Goal: Task Accomplishment & Management: Use online tool/utility

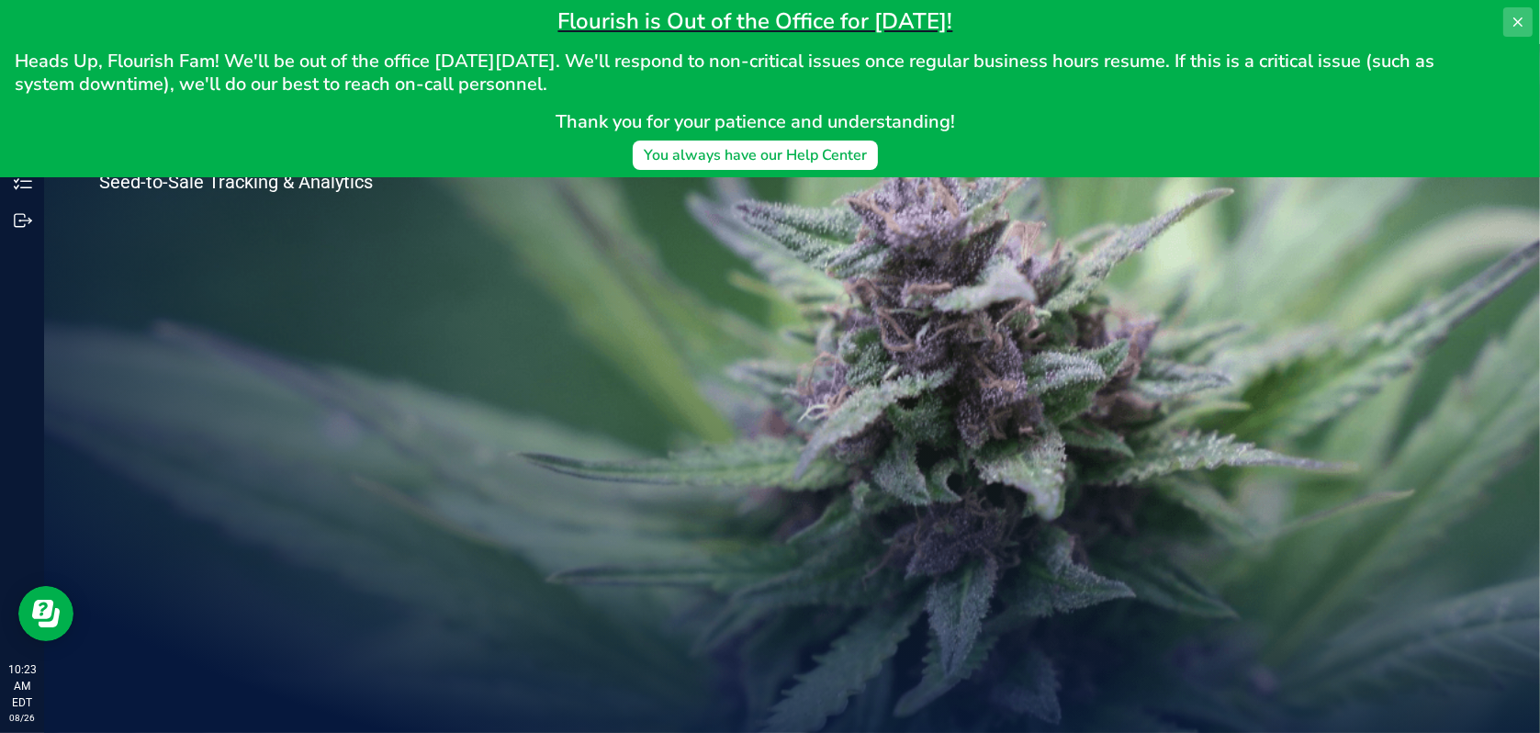
click at [1510, 22] on button at bounding box center [1517, 21] width 29 height 29
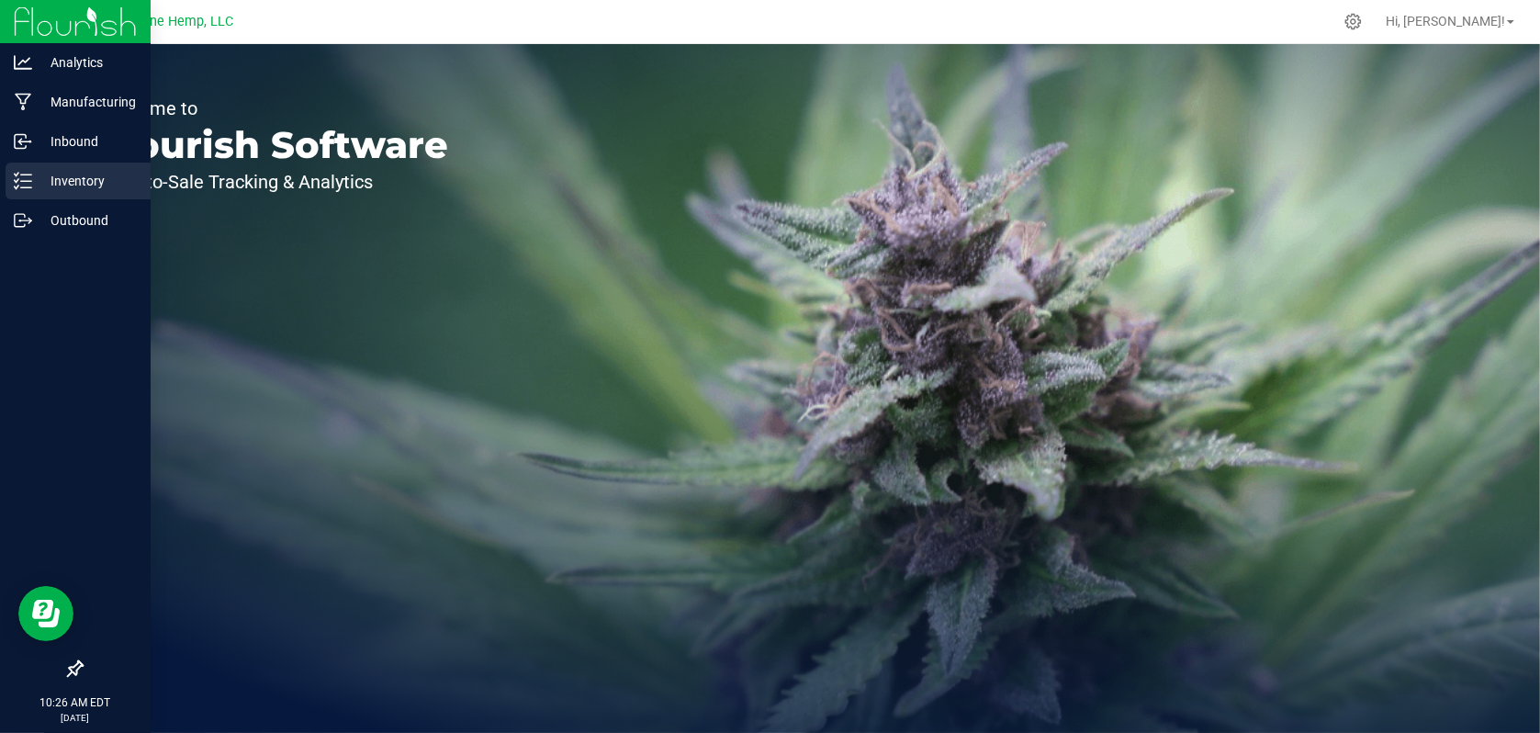
click at [54, 186] on p "Inventory" at bounding box center [87, 181] width 110 height 22
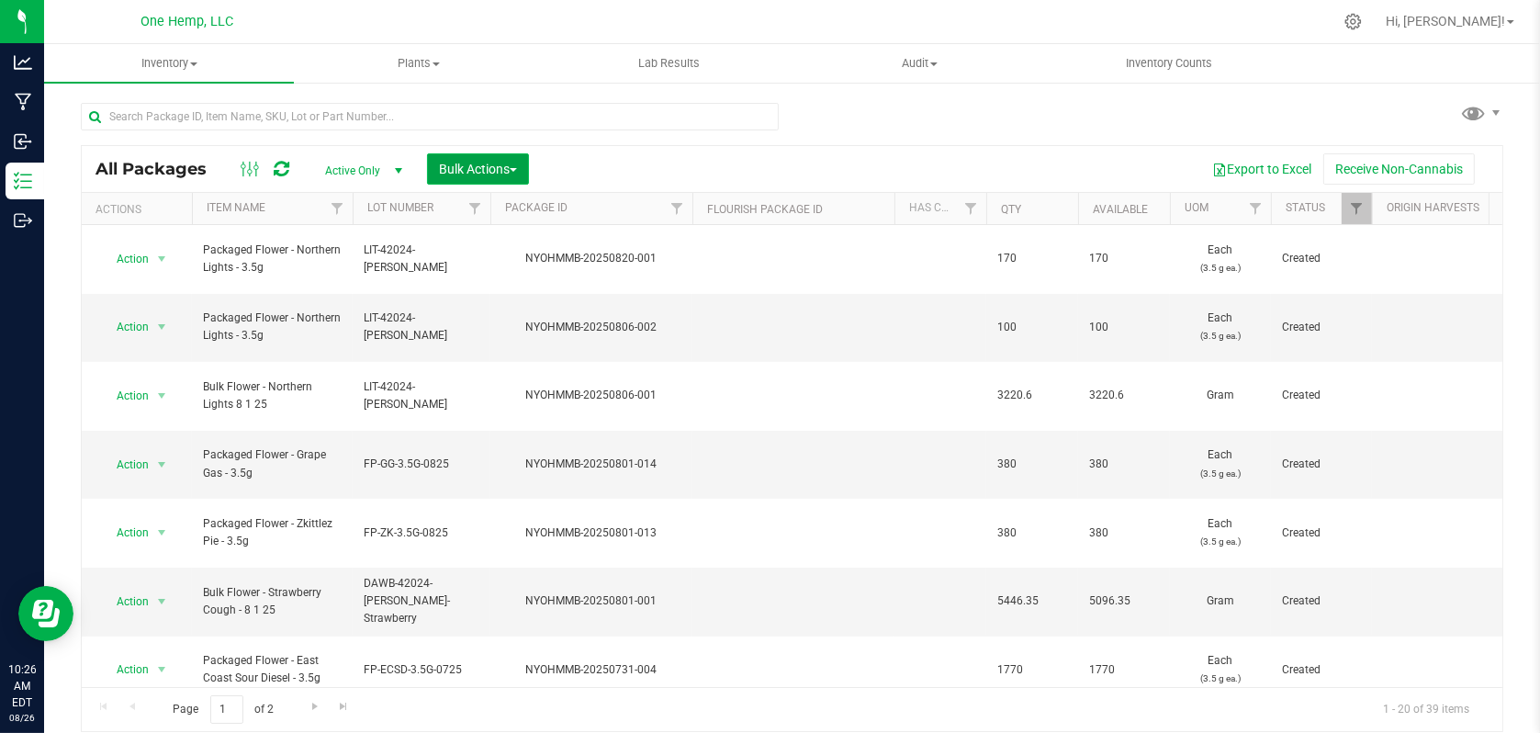
click at [517, 174] on span "Bulk Actions" at bounding box center [478, 169] width 78 height 15
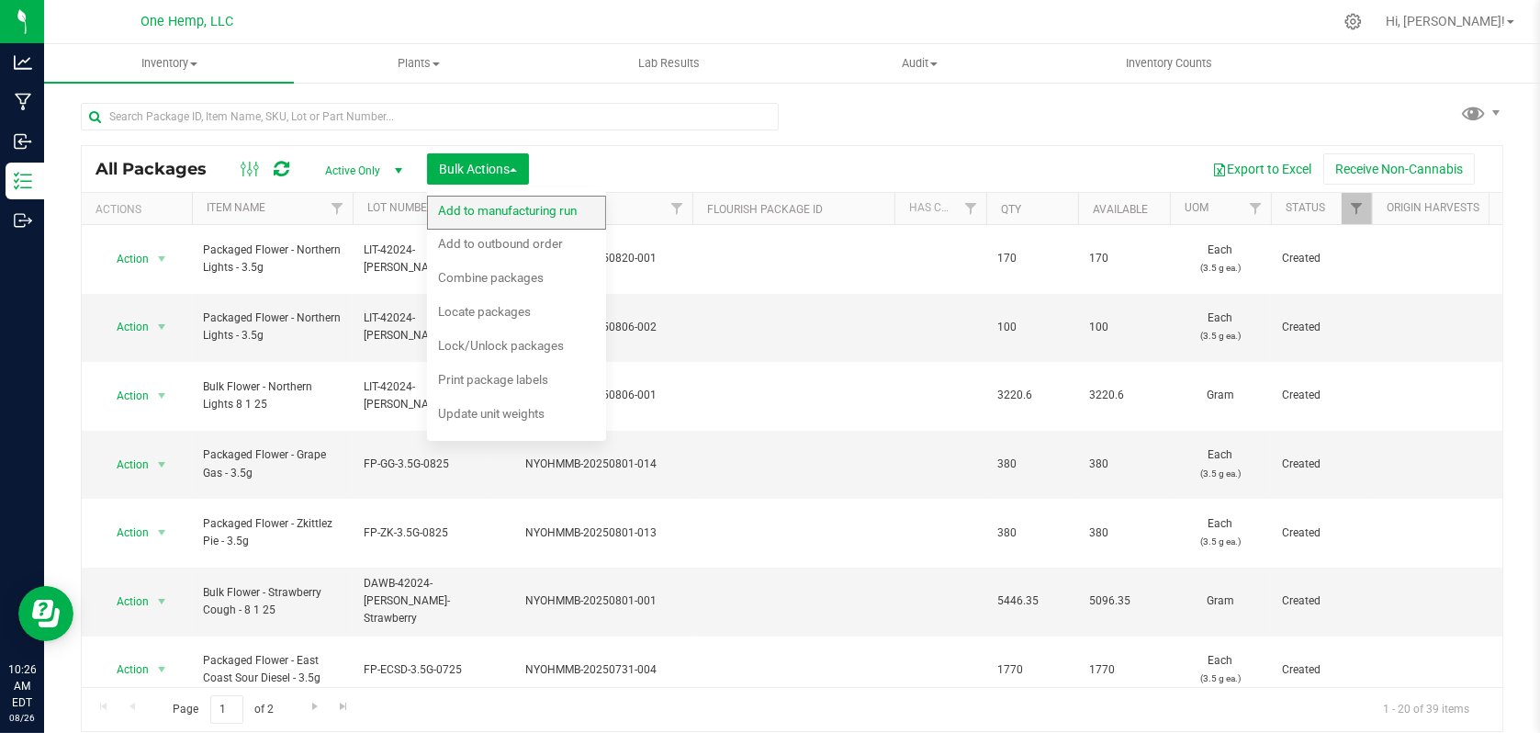
click at [495, 210] on span "Add to manufacturing run" at bounding box center [507, 210] width 139 height 15
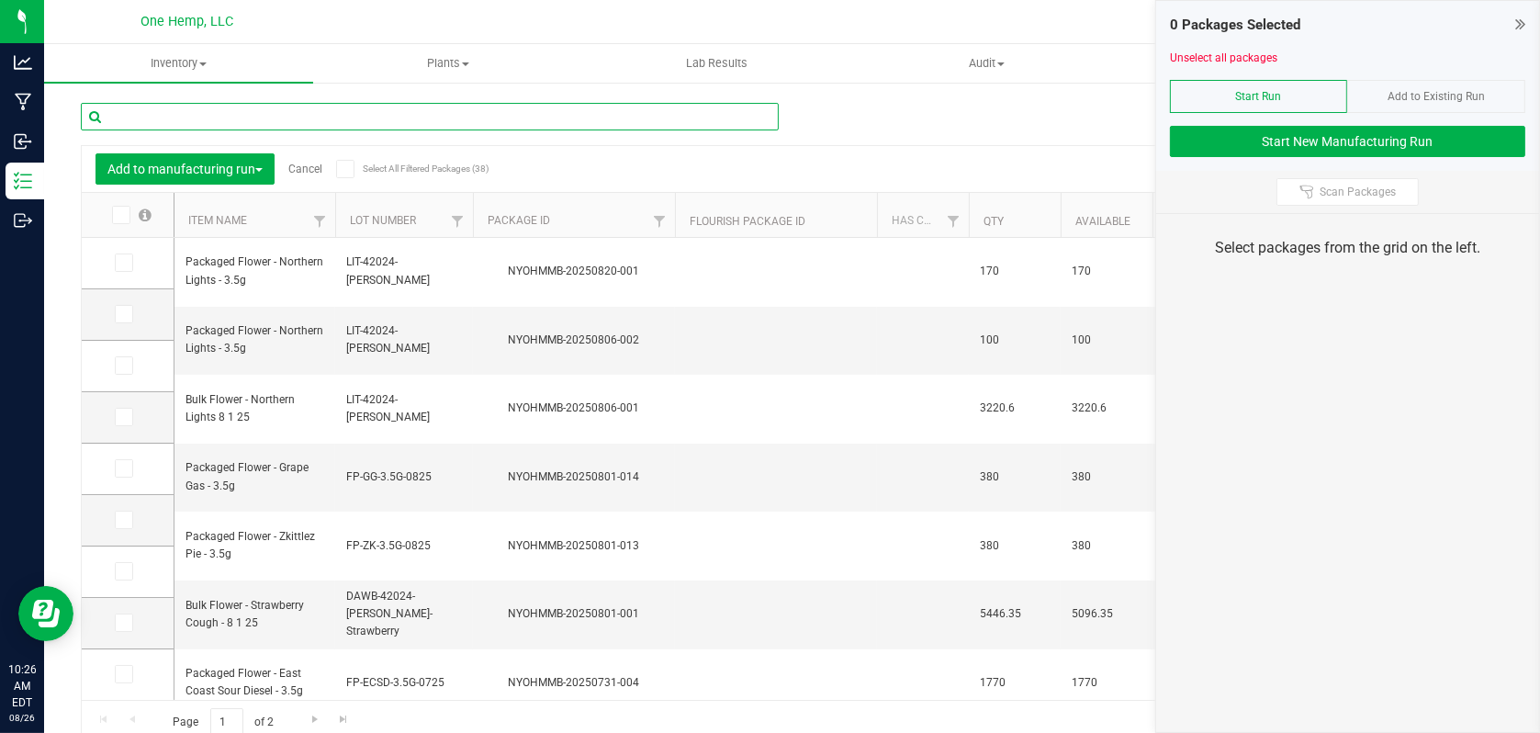
click at [152, 117] on input "text" at bounding box center [430, 117] width 698 height 28
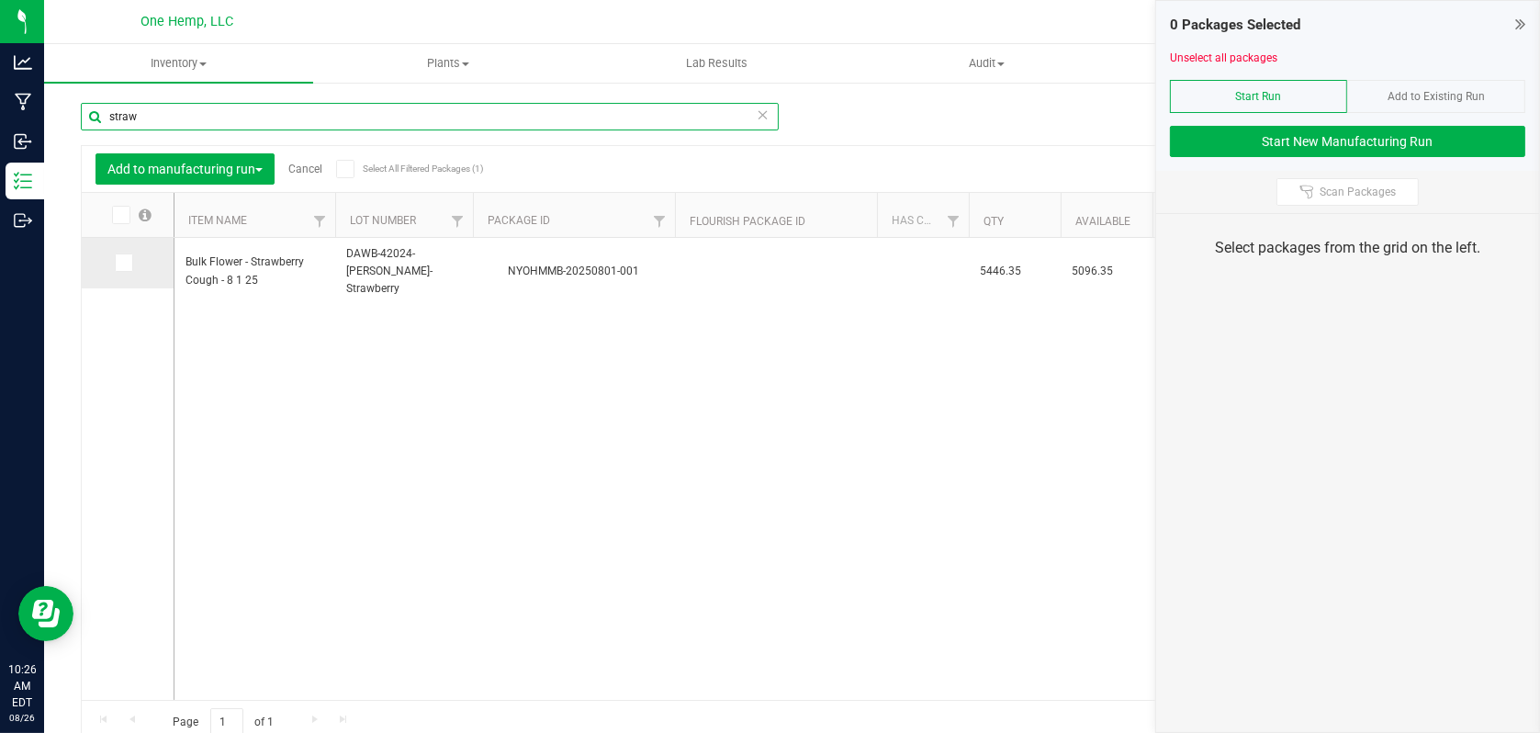
type input "straw"
click at [120, 263] on icon at bounding box center [123, 263] width 12 height 0
click at [0, 0] on input "checkbox" at bounding box center [0, 0] width 0 height 0
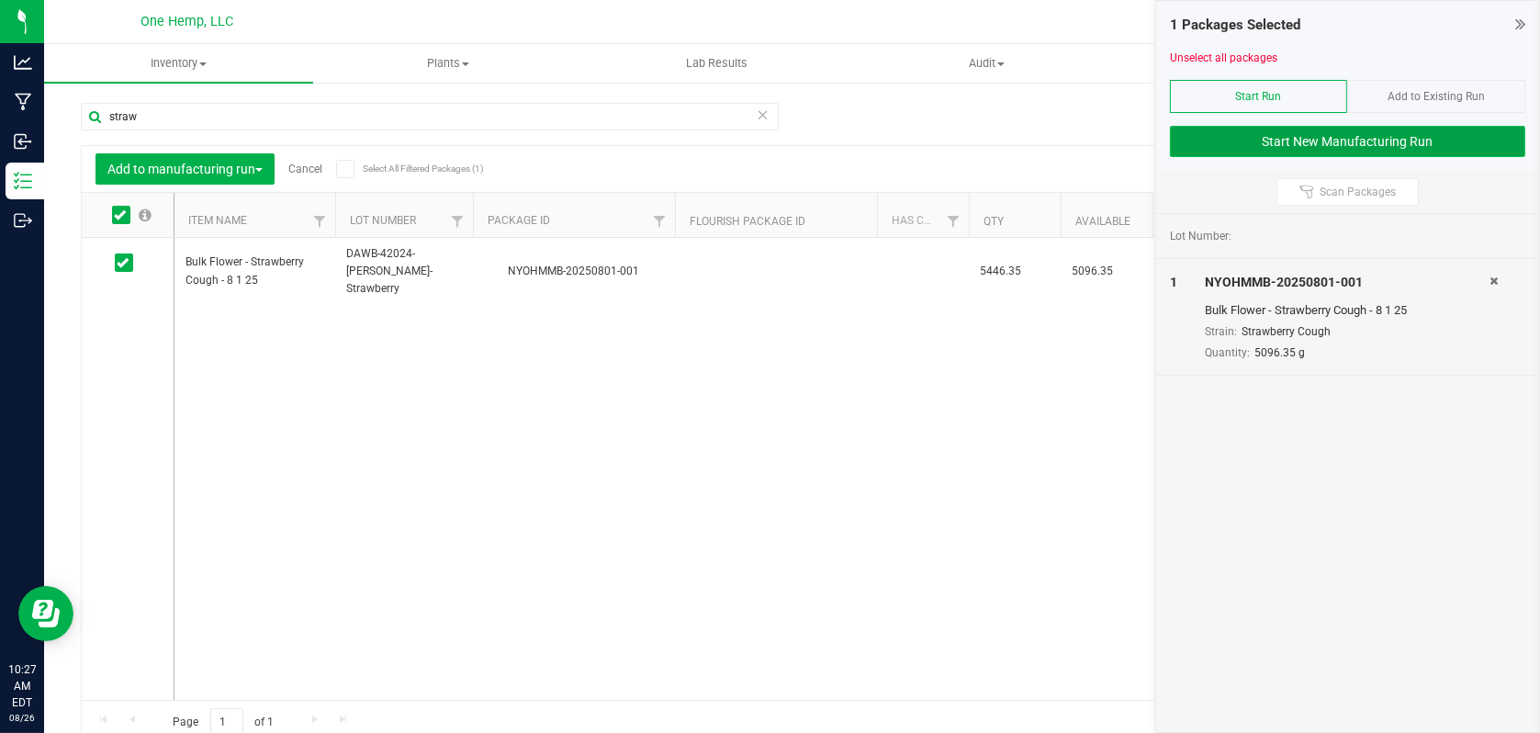
click at [1316, 145] on button "Start New Manufacturing Run" at bounding box center [1347, 141] width 355 height 31
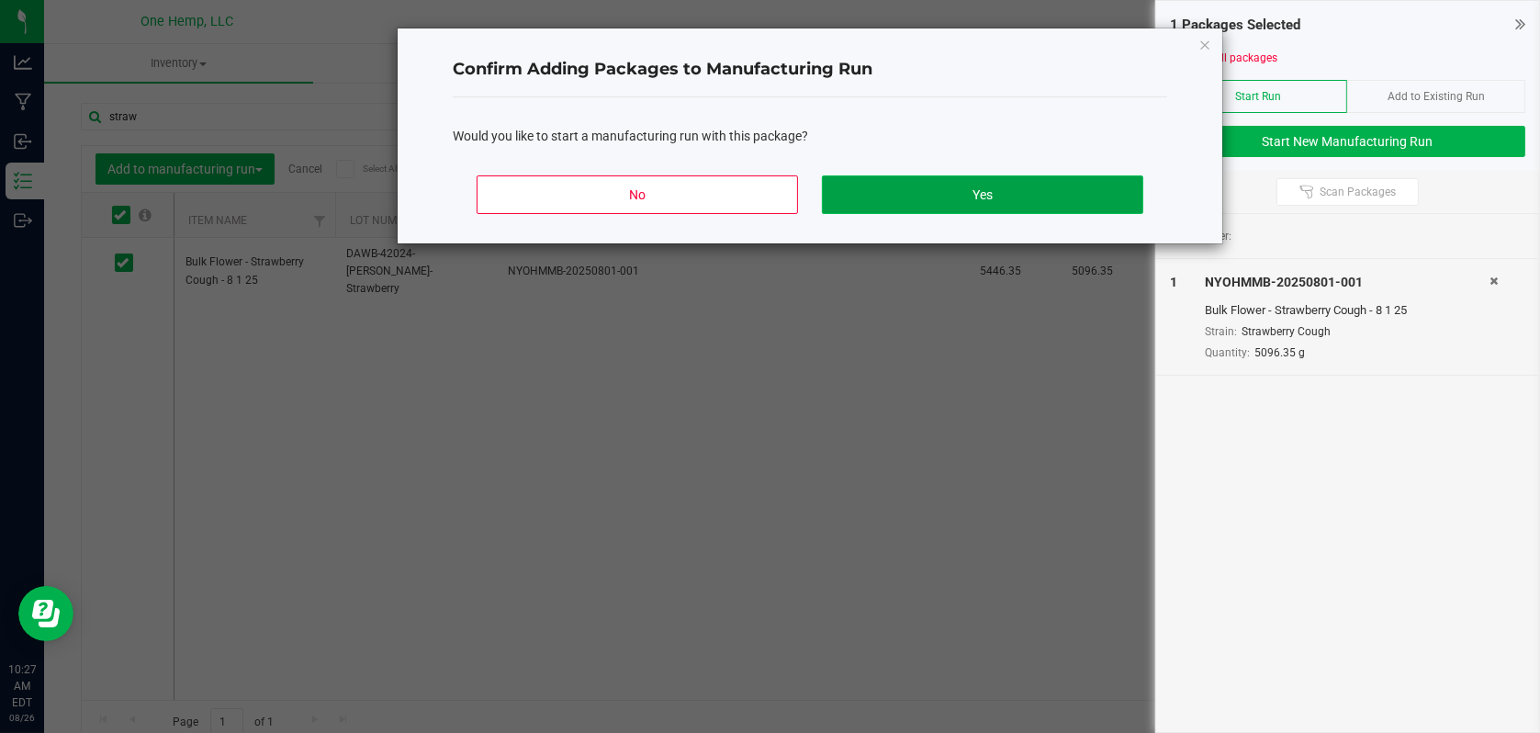
click at [897, 185] on button "Yes" at bounding box center [982, 194] width 321 height 39
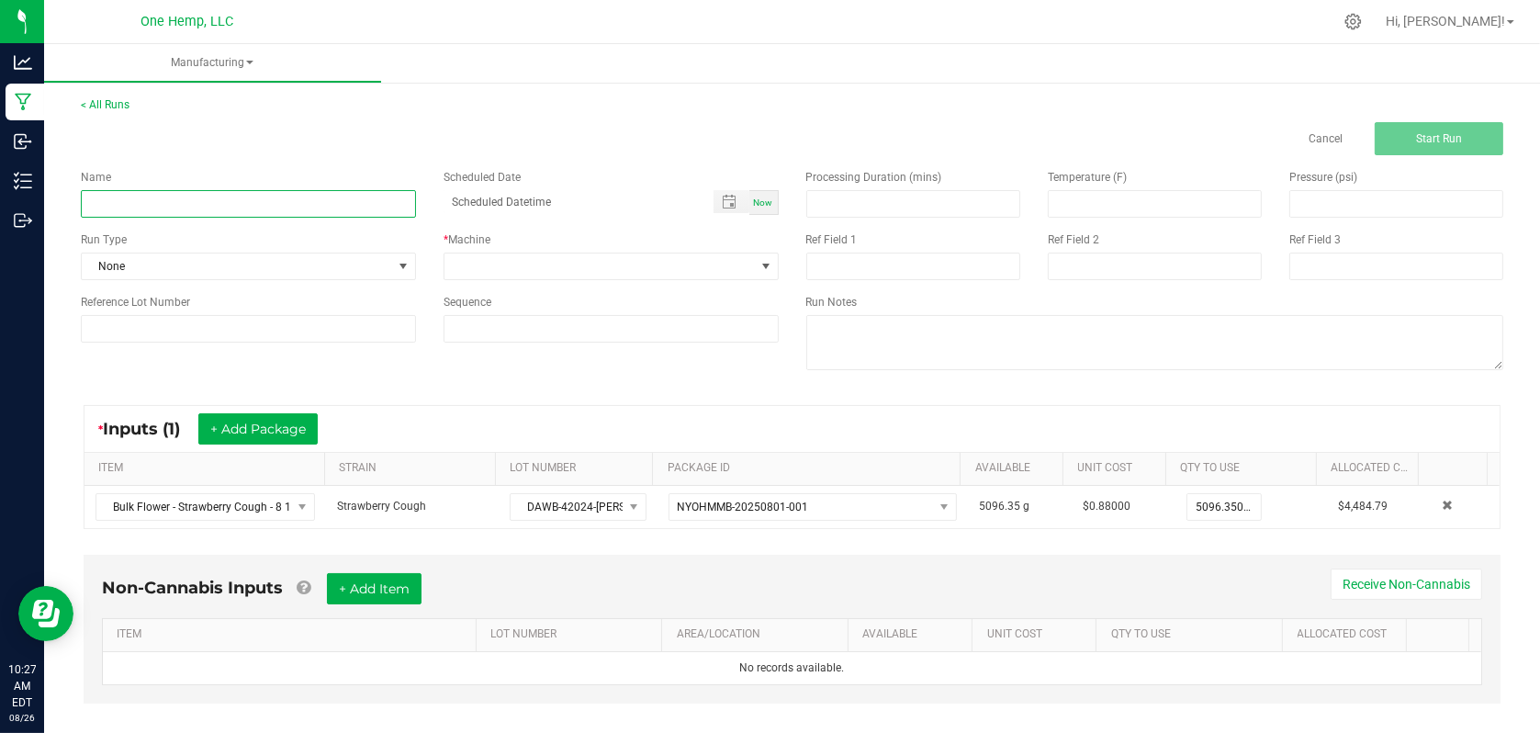
click at [352, 197] on input at bounding box center [248, 204] width 335 height 28
type input "[DATE] Strawberry Cough 3.5g"
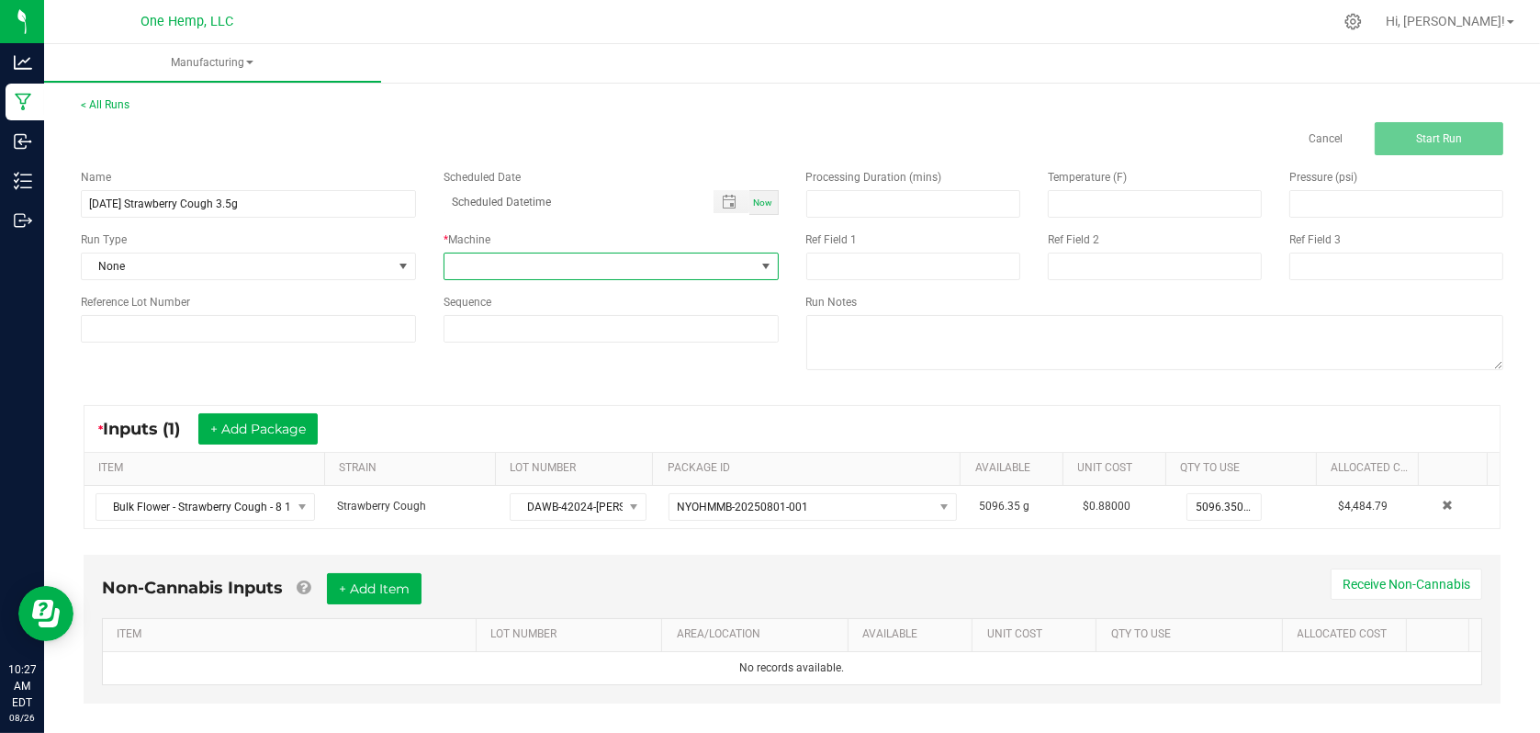
click at [758, 265] on span at bounding box center [765, 266] width 15 height 15
click at [559, 351] on li "Hand Packed Processing" at bounding box center [606, 344] width 330 height 31
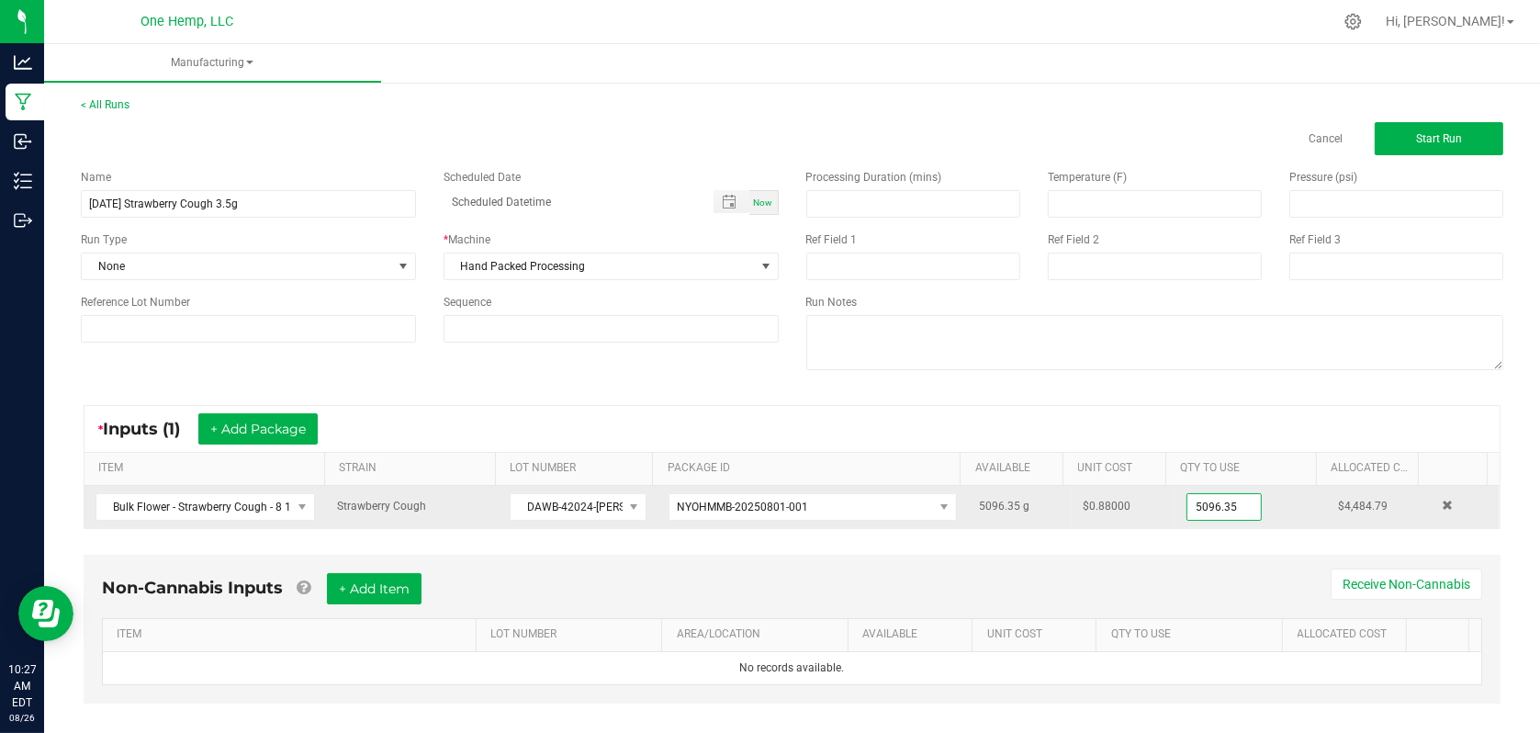
click at [1196, 507] on input "5096.35" at bounding box center [1223, 507] width 73 height 26
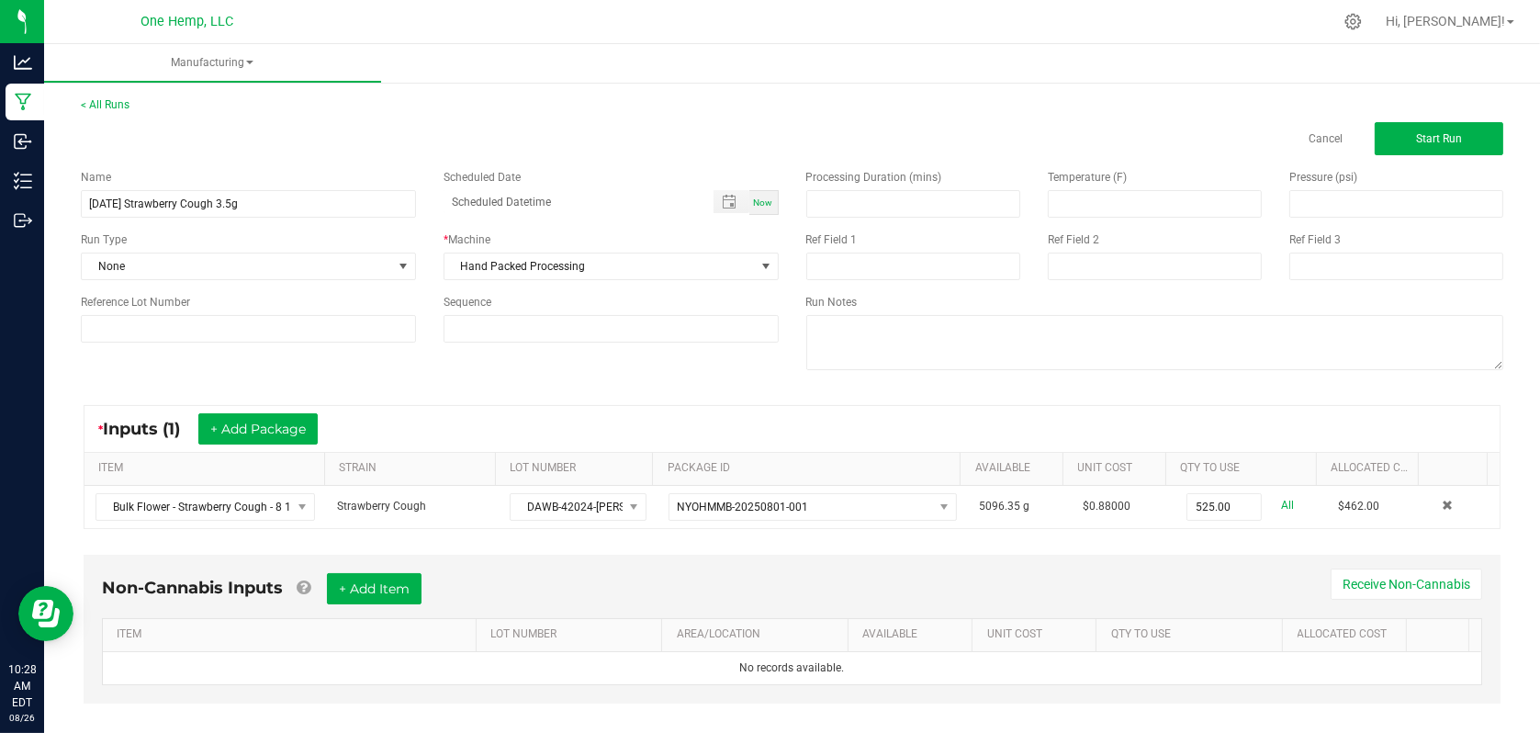
type input "525.0000 g"
click at [1193, 569] on div "Non-Cannabis Inputs + Add Item Receive Non-Cannabis ITEM LOT NUMBER AREA/LOCATI…" at bounding box center [792, 629] width 1417 height 149
click at [1416, 138] on span "Start Run" at bounding box center [1439, 138] width 46 height 13
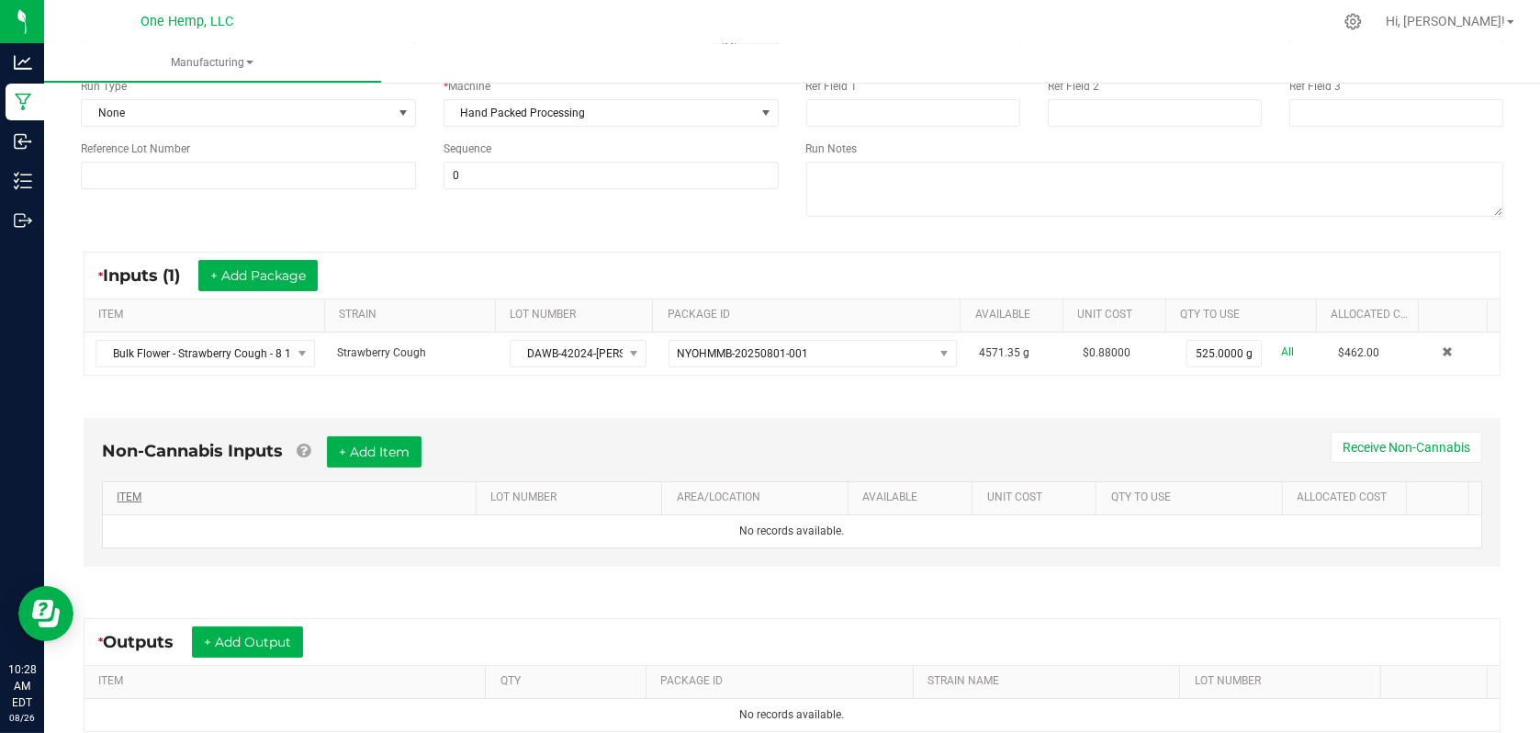
scroll to position [184, 0]
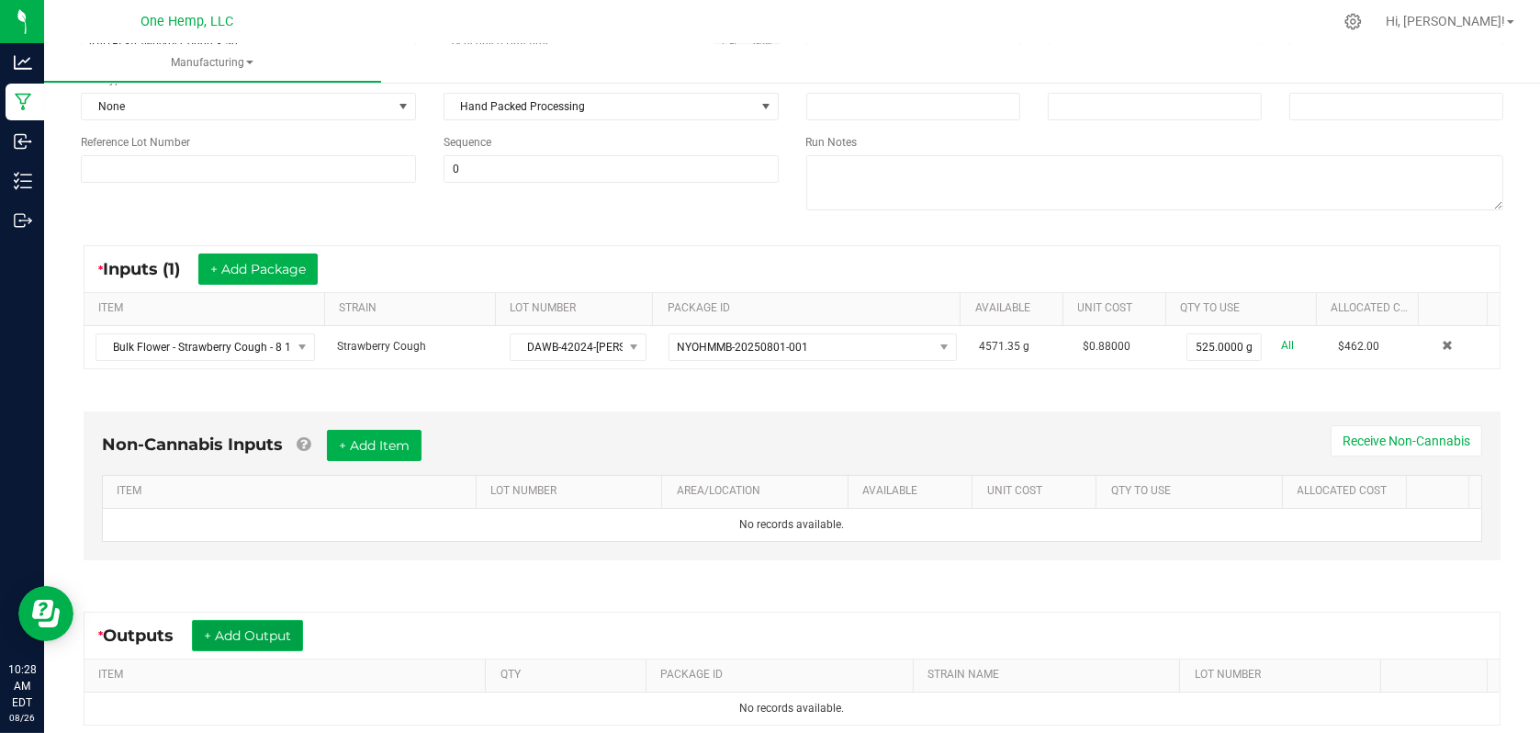
click at [245, 646] on button "+ Add Output" at bounding box center [247, 635] width 111 height 31
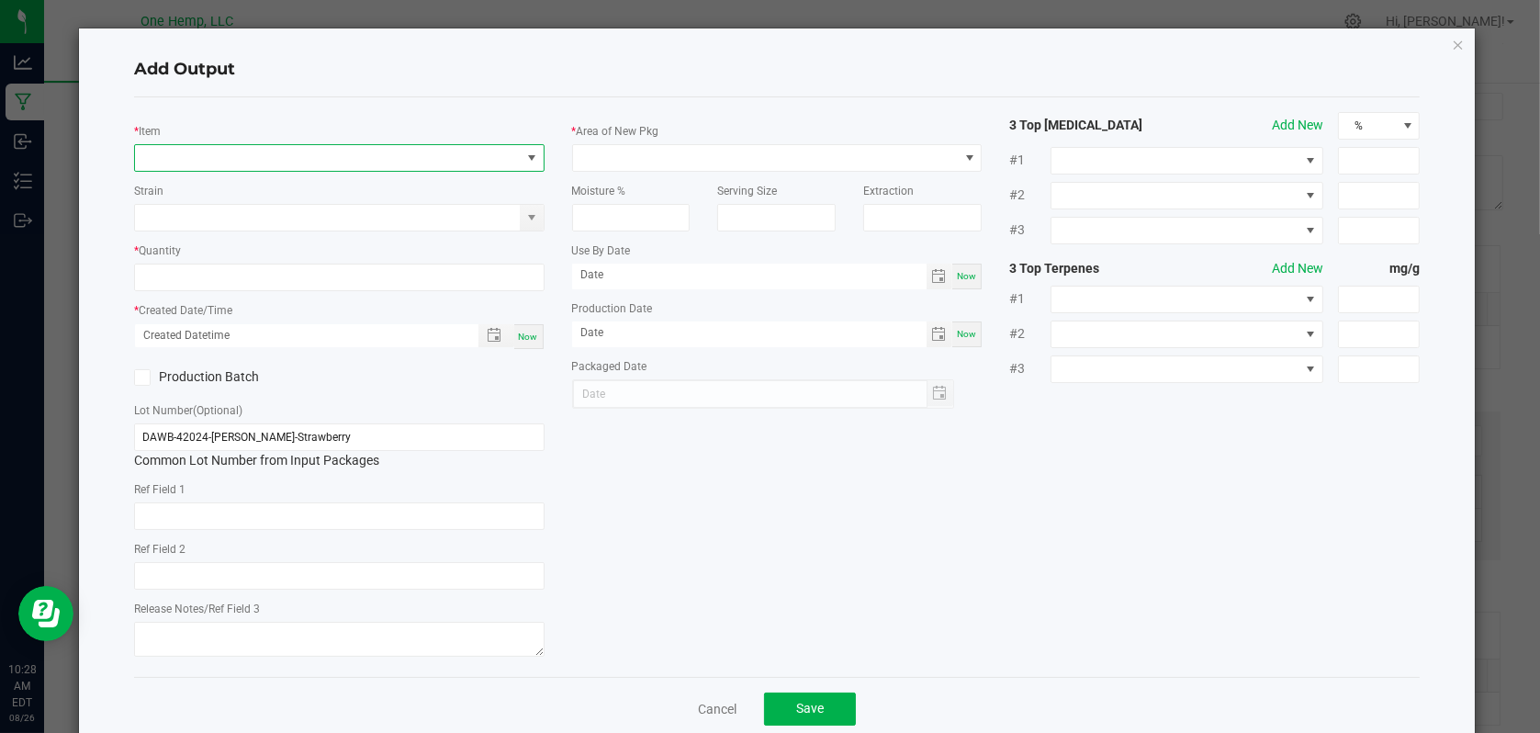
click at [527, 153] on span "NO DATA FOUND" at bounding box center [531, 158] width 15 height 15
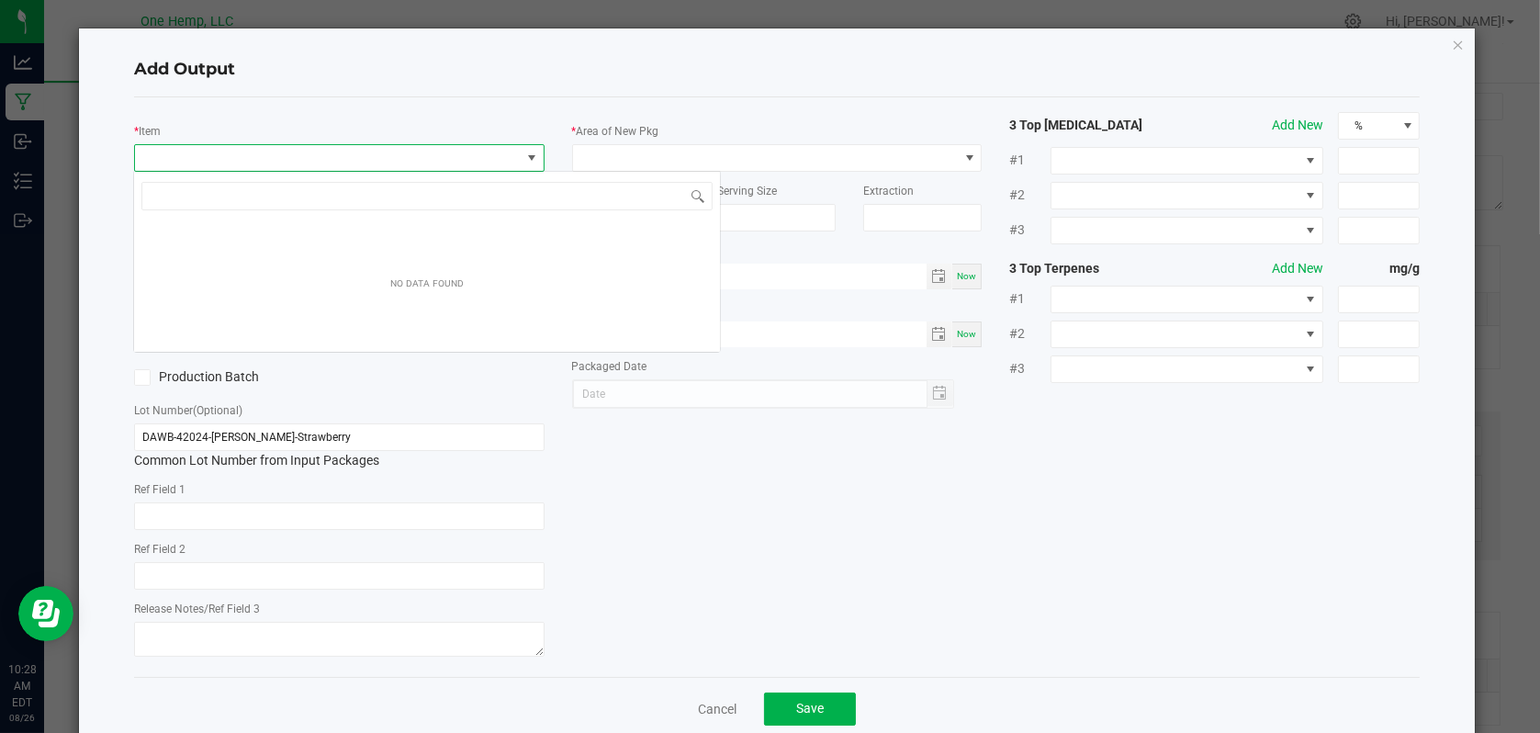
scroll to position [27, 406]
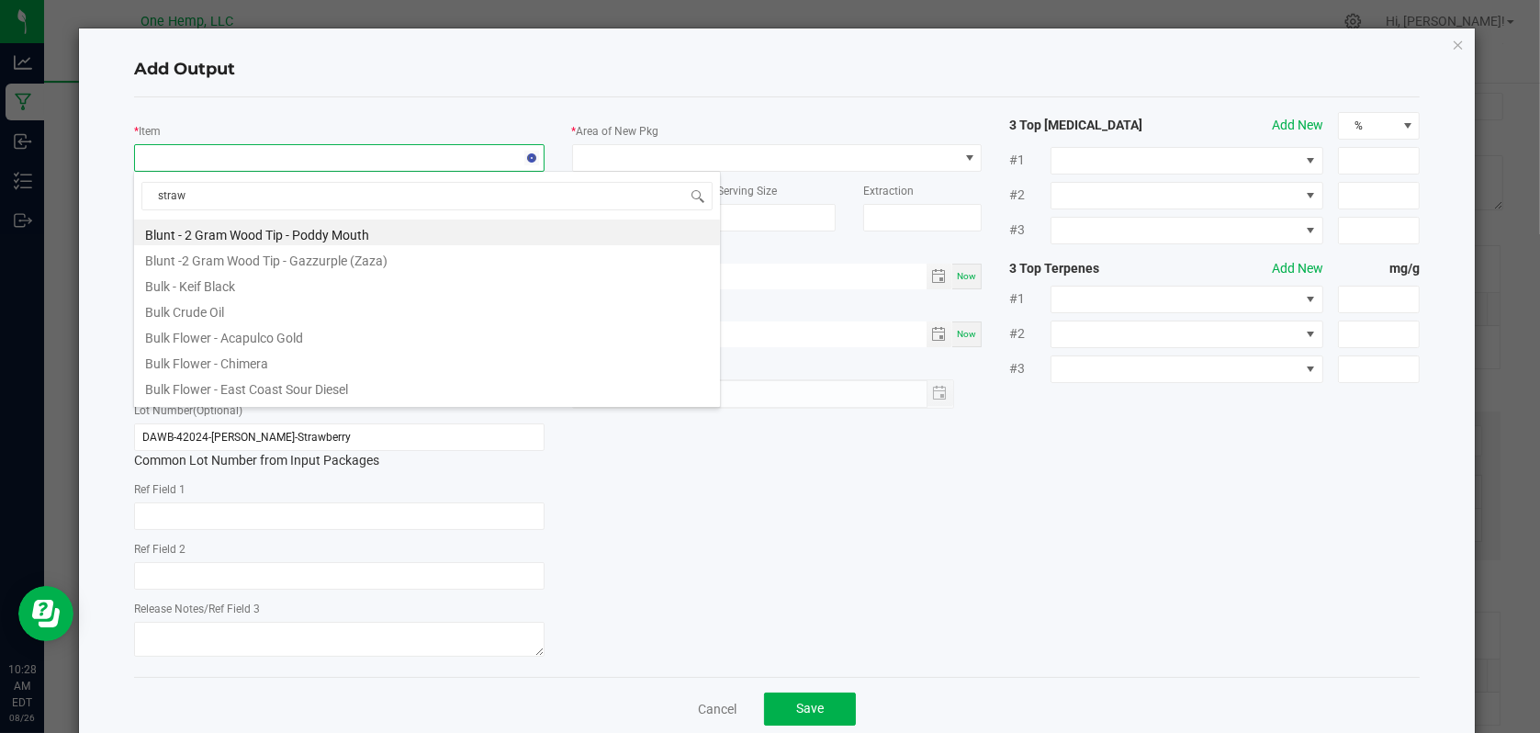
type input "strawb"
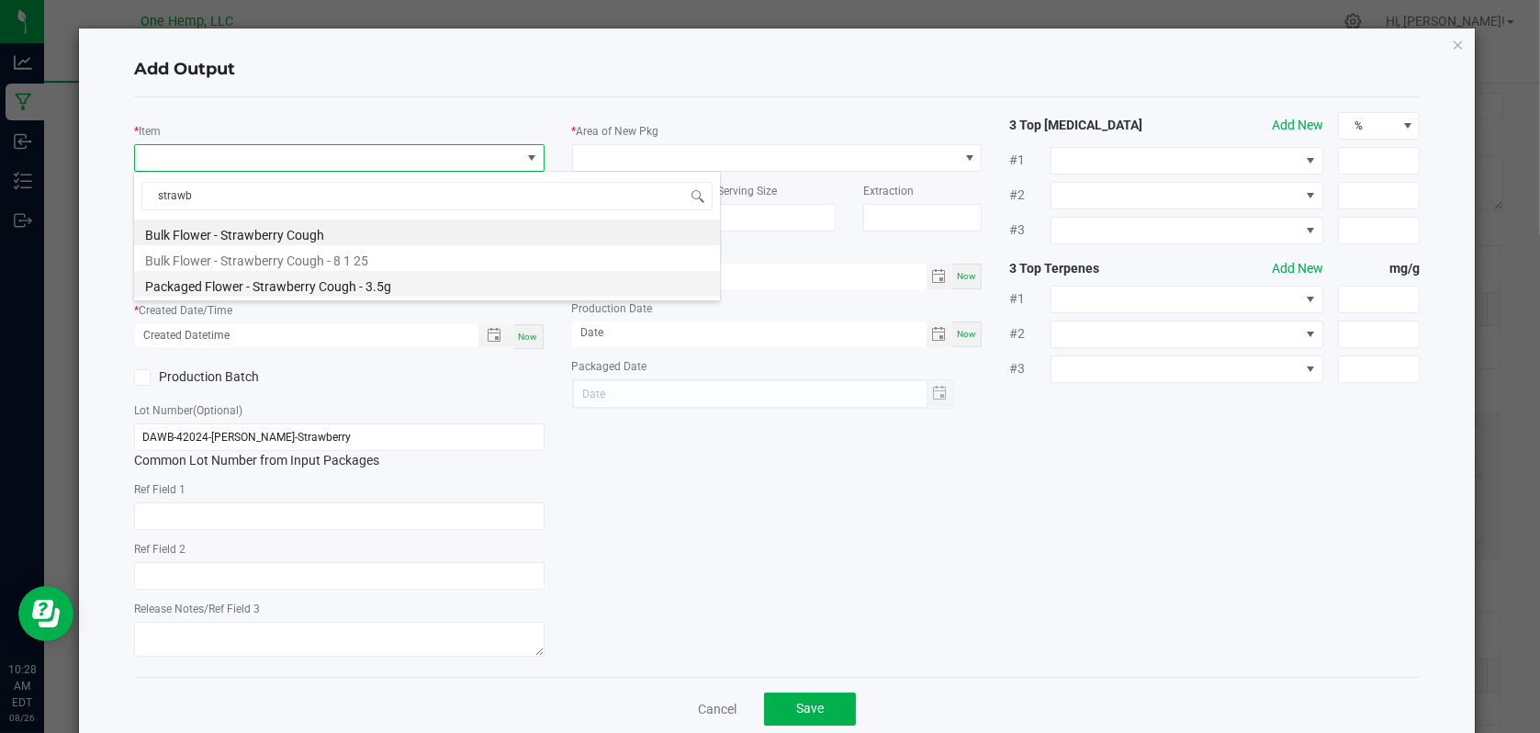
click at [343, 284] on li "Packaged Flower - Strawberry Cough - 3.5g" at bounding box center [427, 284] width 586 height 26
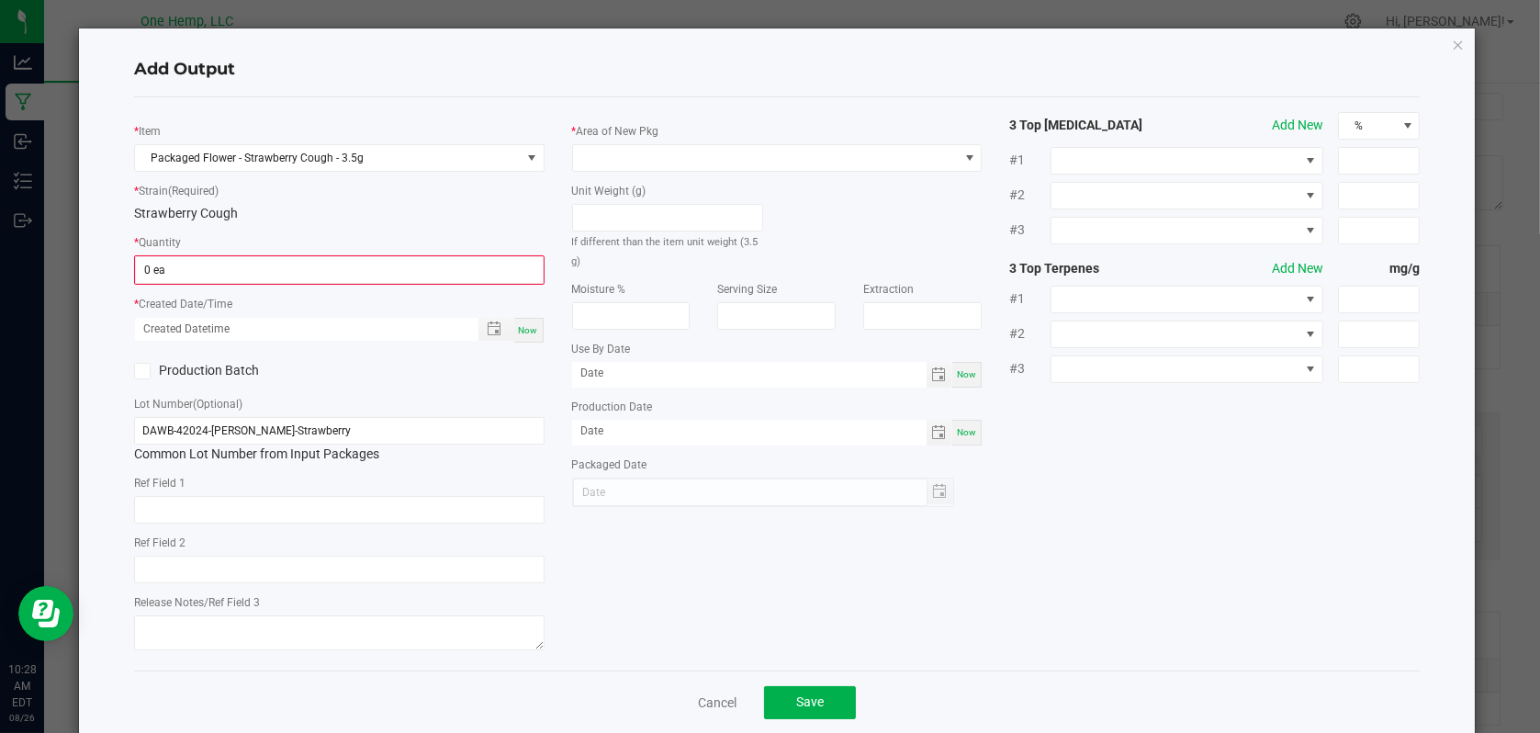
click at [348, 284] on div "* Item Packaged Flower - Strawberry Cough - 3.5g * Strain (Required) Strawberry…" at bounding box center [339, 384] width 438 height 544
click at [326, 276] on input "0" at bounding box center [339, 270] width 407 height 26
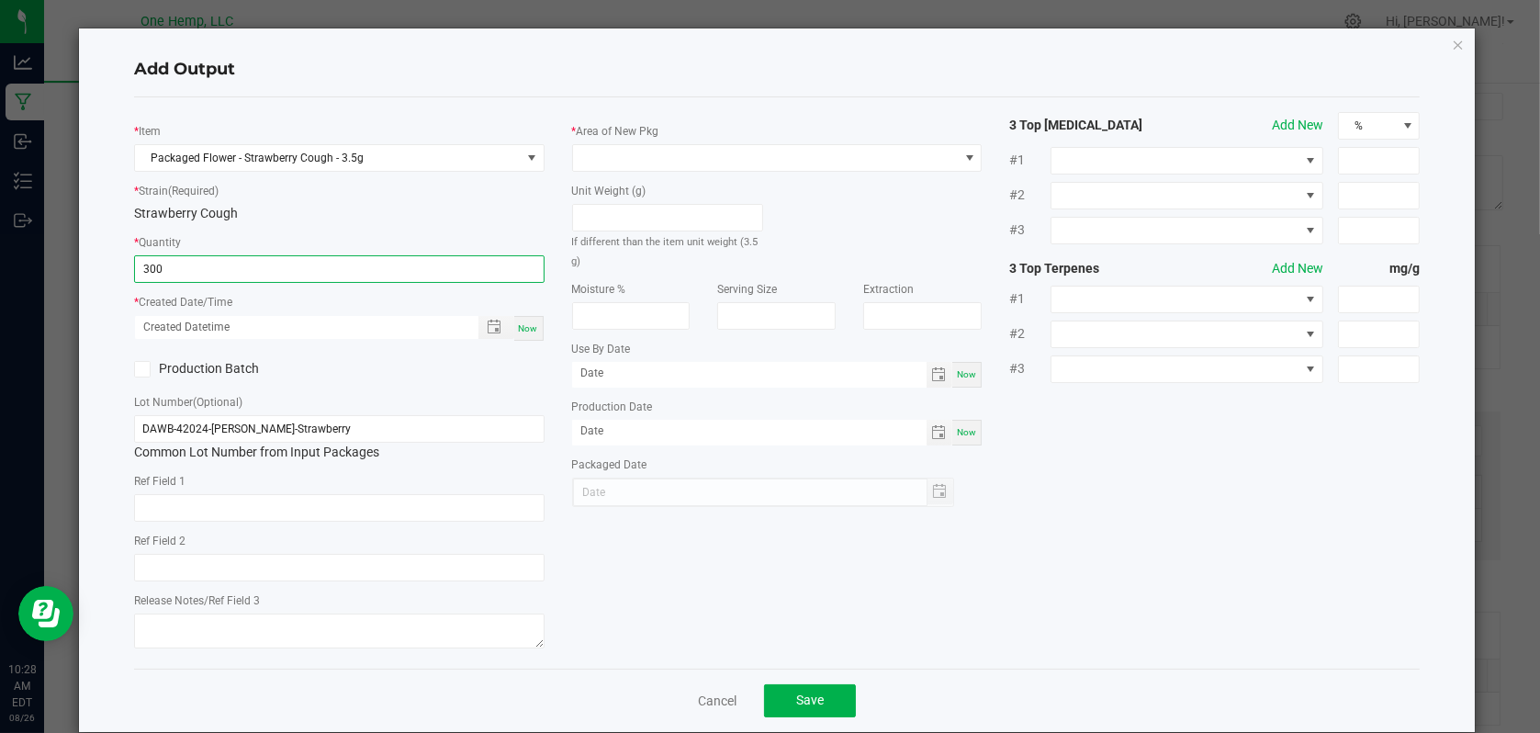
type input "300 ea"
click at [524, 324] on span "Now" at bounding box center [528, 328] width 19 height 10
type input "[DATE] 10:28 AM"
type input "[DATE]"
click at [962, 156] on span at bounding box center [969, 158] width 15 height 15
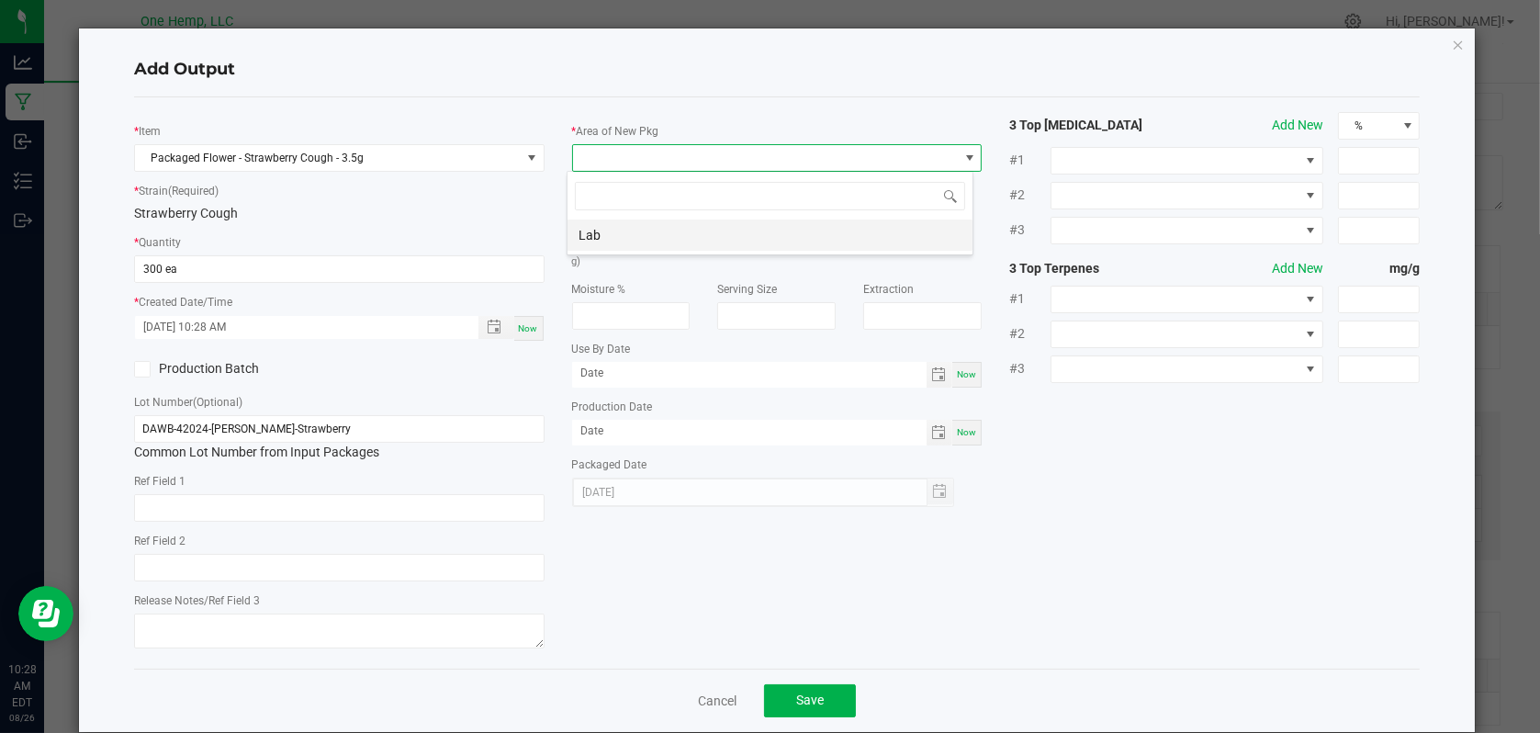
click at [594, 248] on li "Lab" at bounding box center [769, 234] width 405 height 31
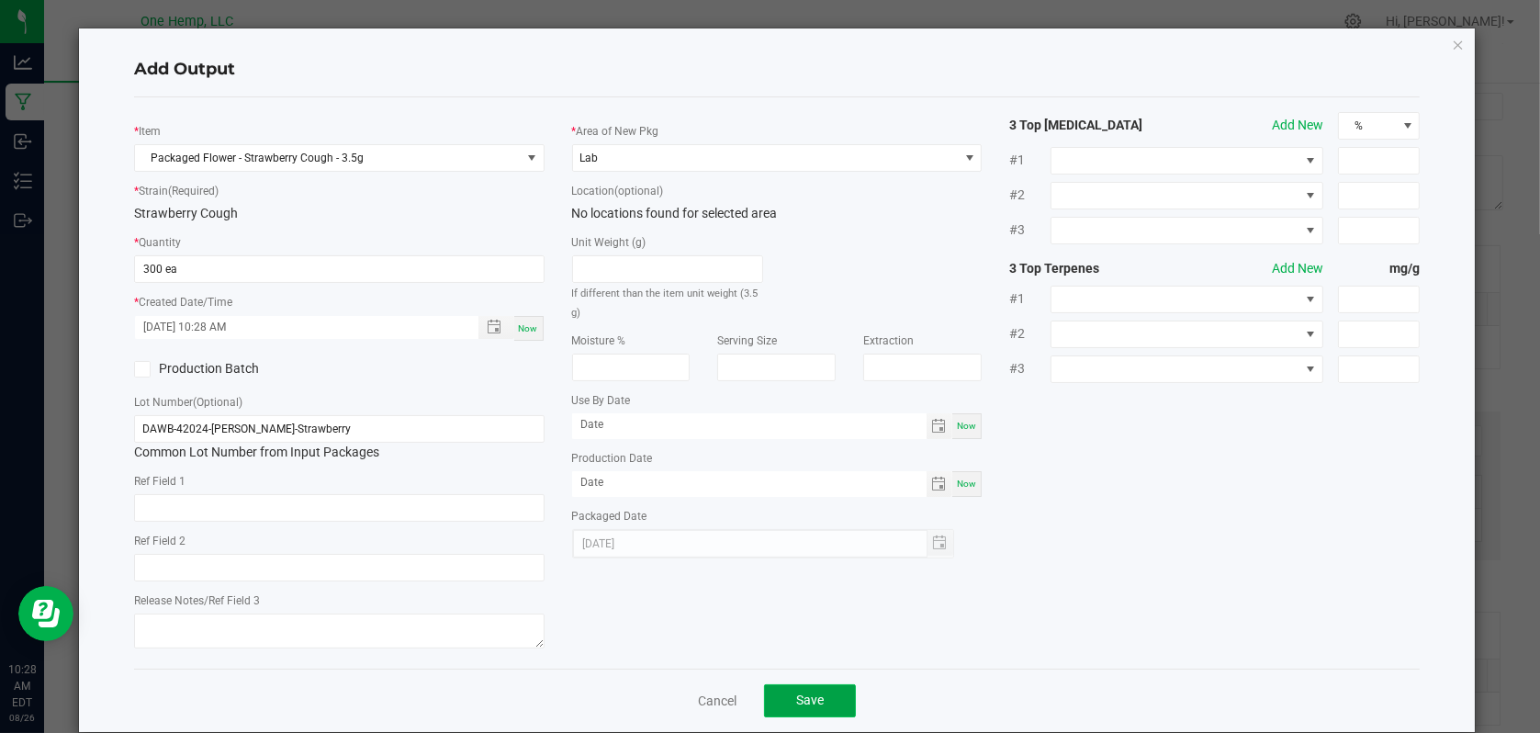
click at [808, 686] on button "Save" at bounding box center [810, 700] width 92 height 33
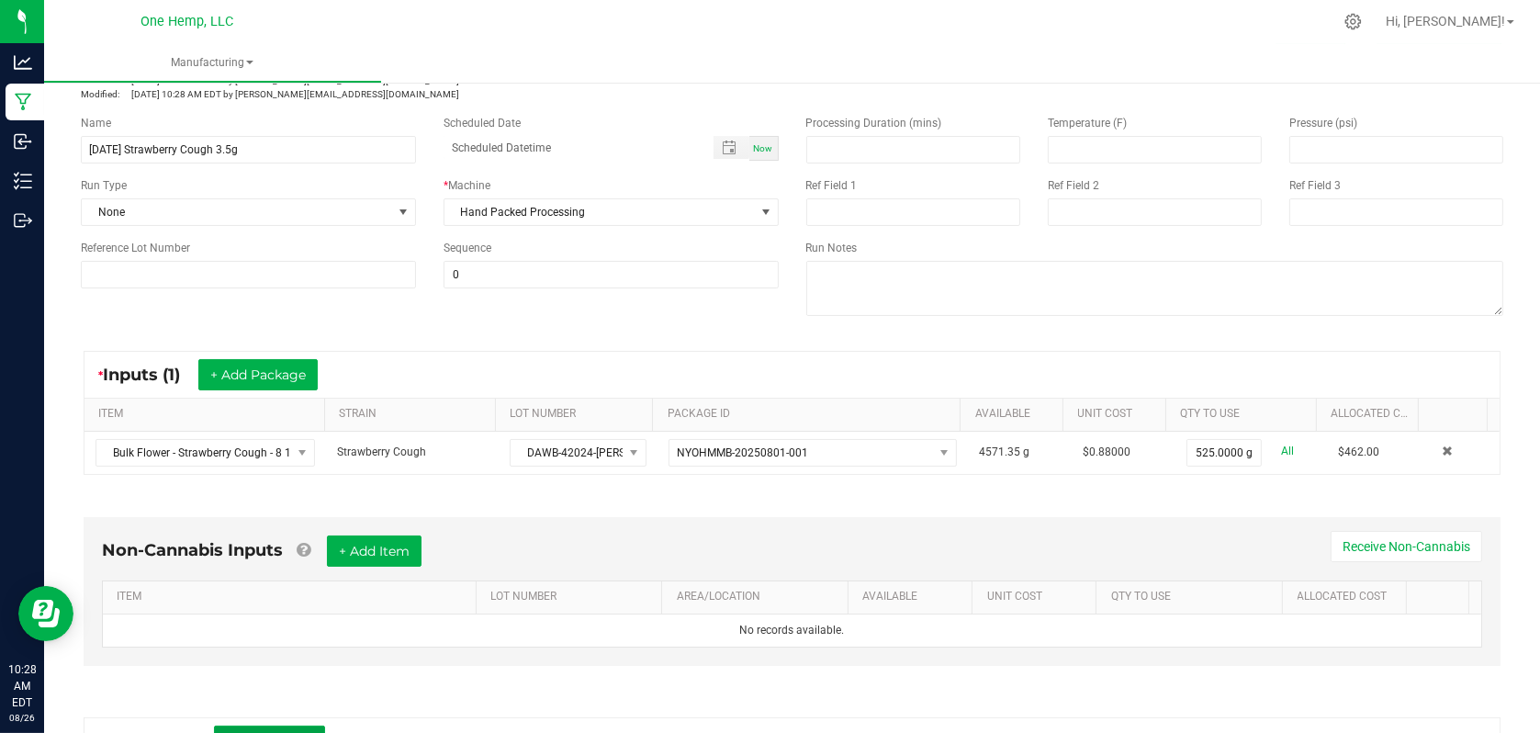
scroll to position [0, 0]
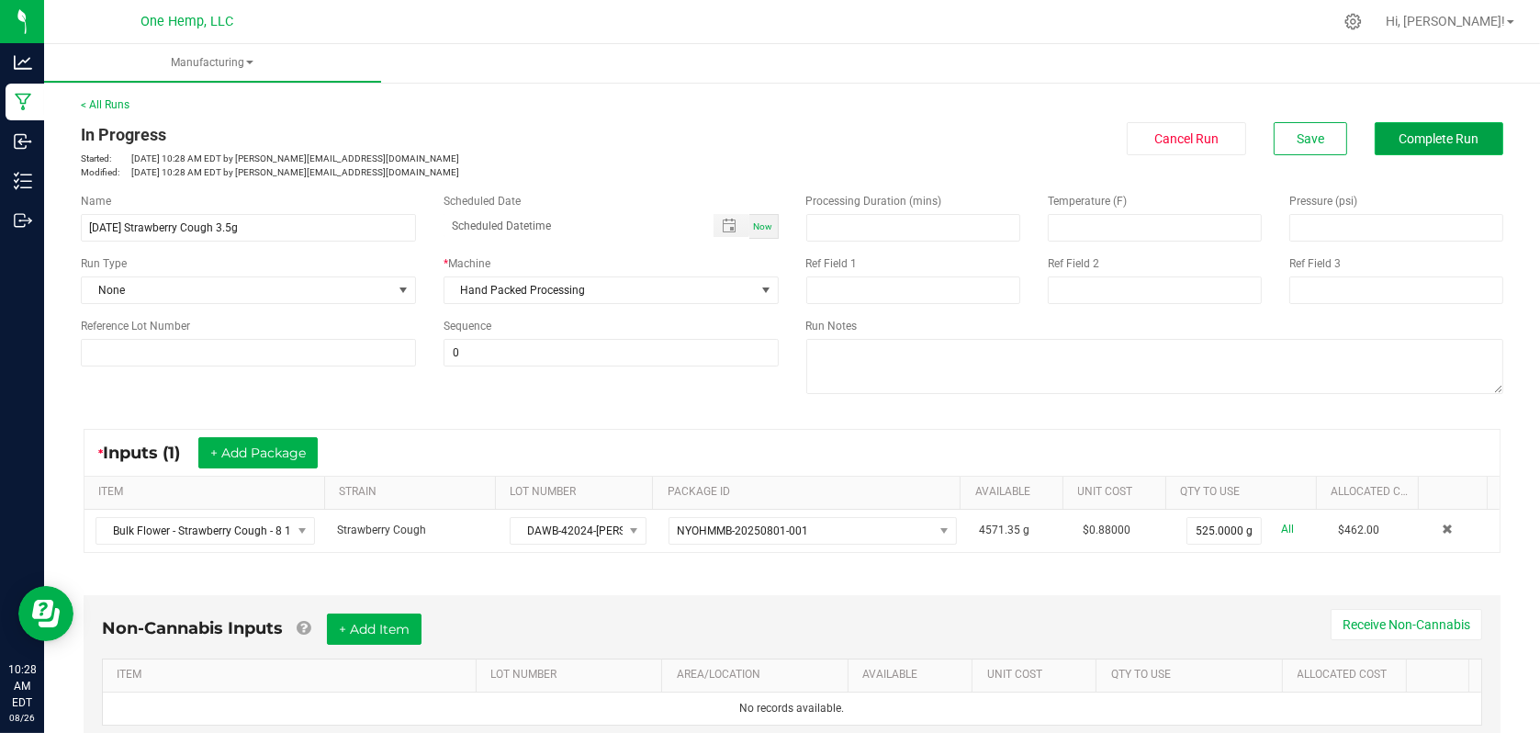
click at [1452, 138] on span "Complete Run" at bounding box center [1439, 138] width 80 height 15
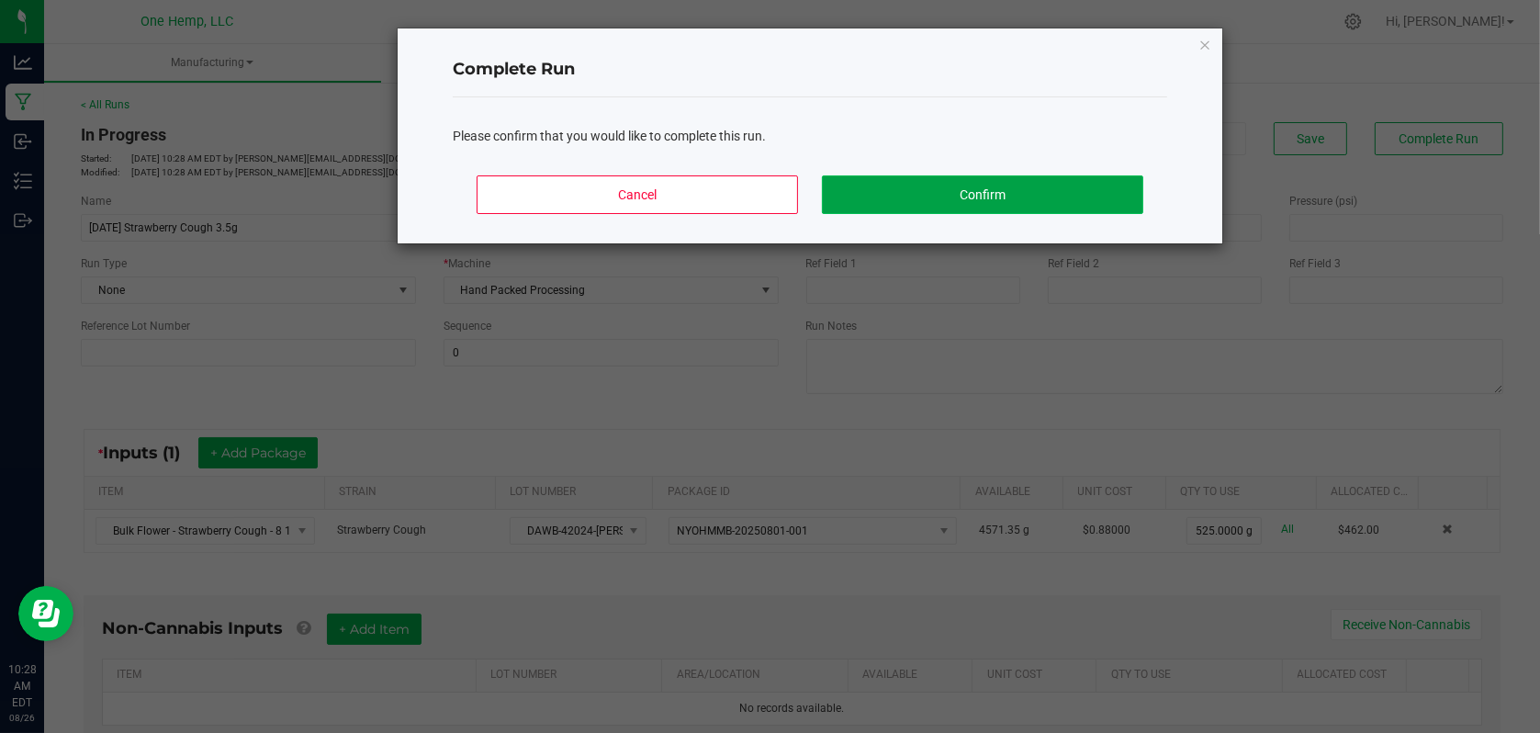
click at [966, 203] on button "Confirm" at bounding box center [982, 194] width 321 height 39
